Goal: Task Accomplishment & Management: Manage account settings

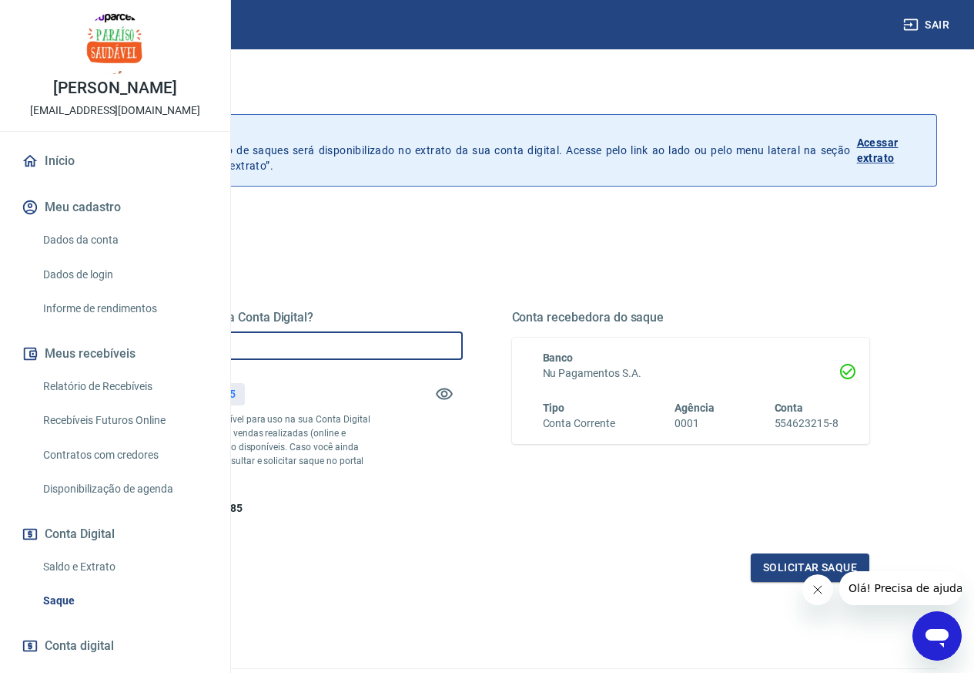
click at [463, 341] on input "R$ 0,00" at bounding box center [284, 345] width 358 height 29
type input "R$ 306,85"
click at [812, 587] on icon "Fechar mensagem da empresa" at bounding box center [817, 589] width 12 height 12
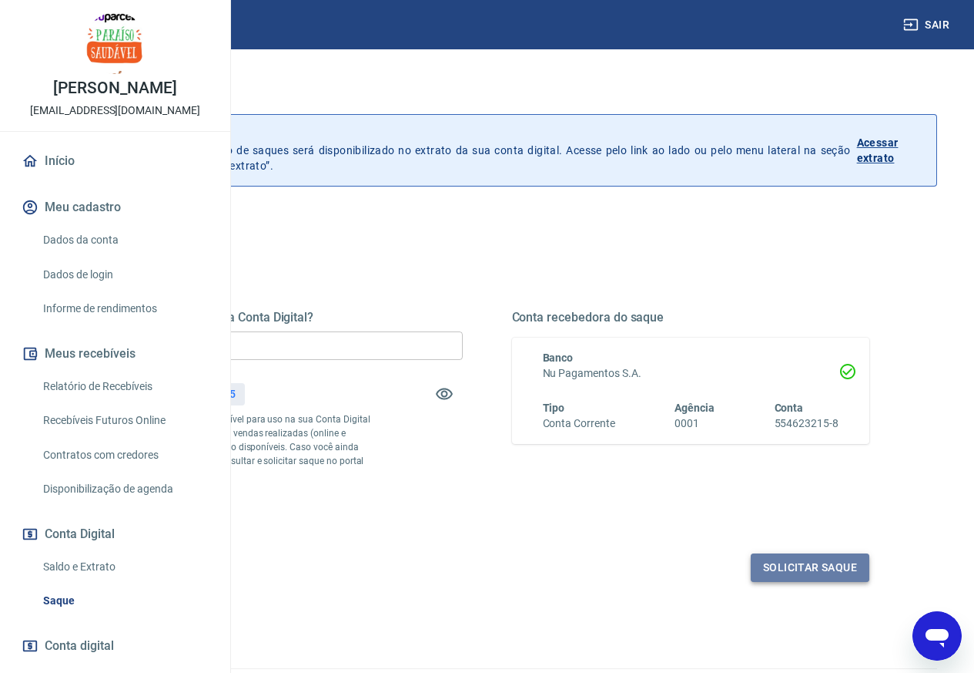
click at [808, 582] on button "Solicitar saque" at bounding box center [810, 567] width 119 height 29
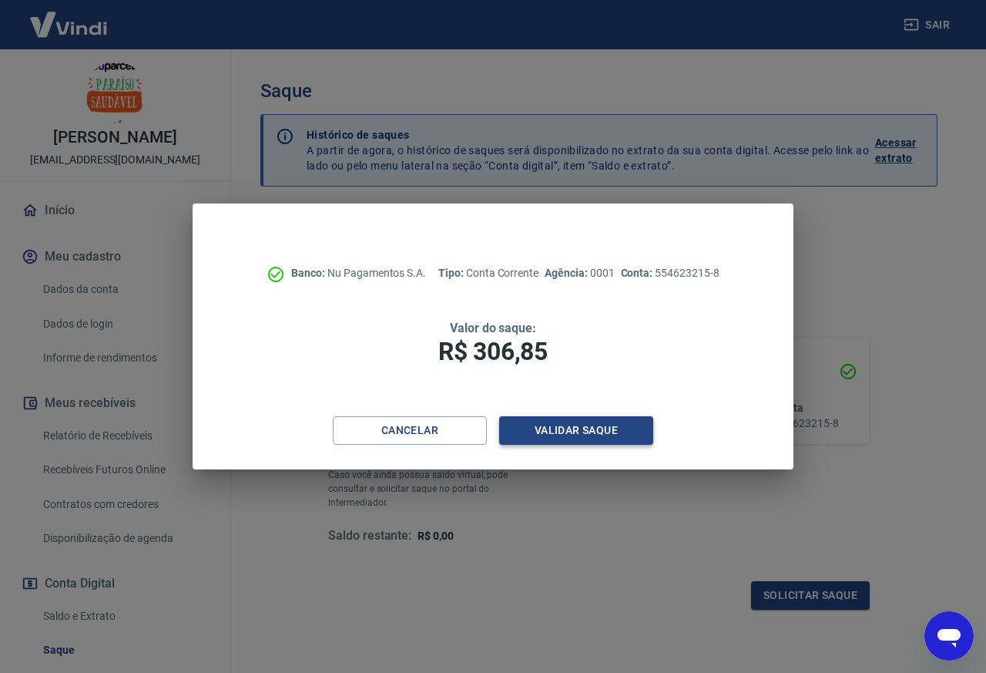
click at [613, 431] on button "Validar saque" at bounding box center [576, 430] width 154 height 29
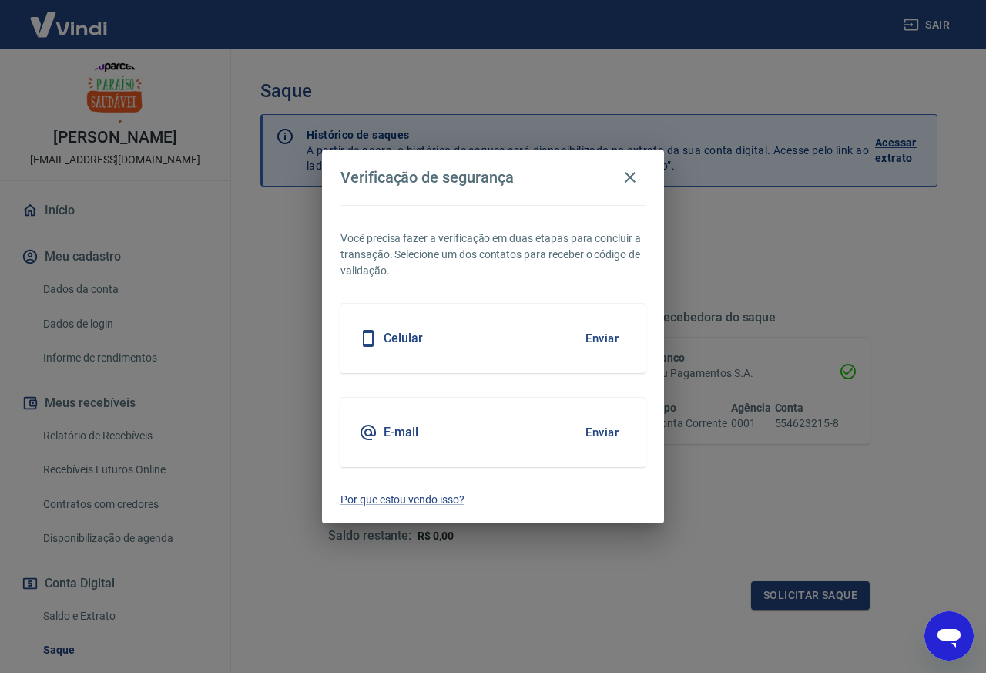
click at [611, 426] on button "Enviar" at bounding box center [602, 432] width 50 height 32
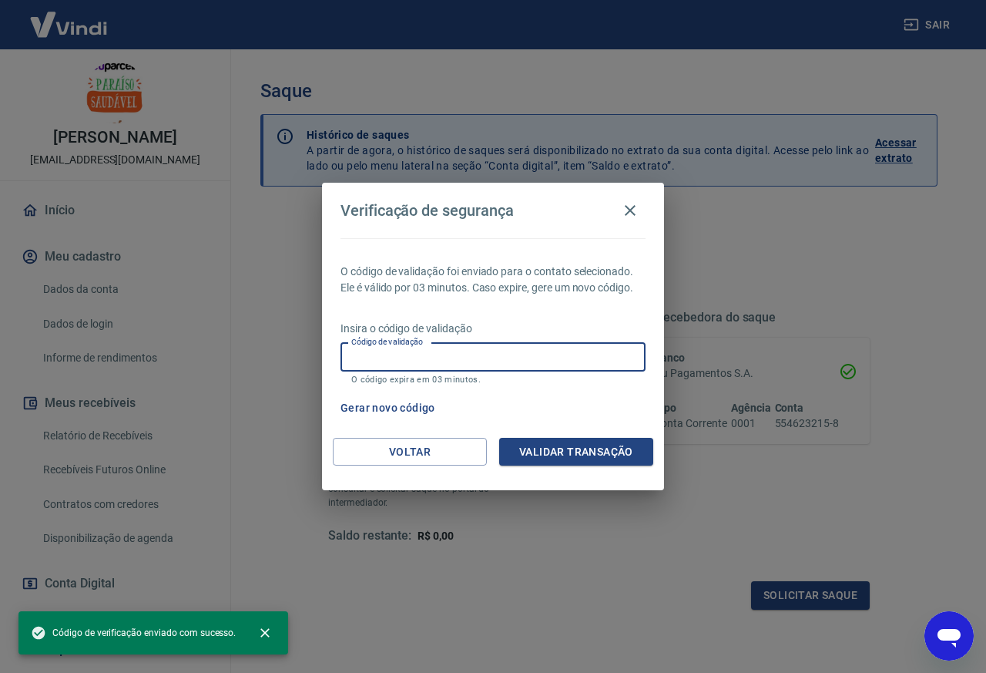
click at [540, 358] on input "Código de validação" at bounding box center [492, 357] width 305 height 29
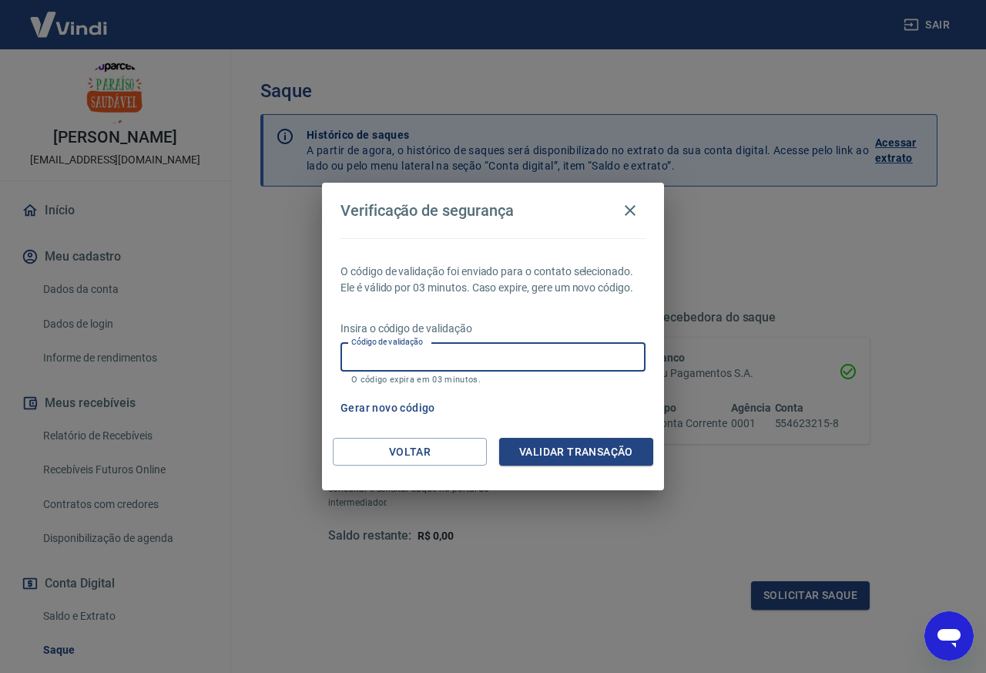
paste input "673447"
type input "673447"
click at [561, 447] on button "Validar transação" at bounding box center [576, 452] width 154 height 29
